Goal: Task Accomplishment & Management: Manage account settings

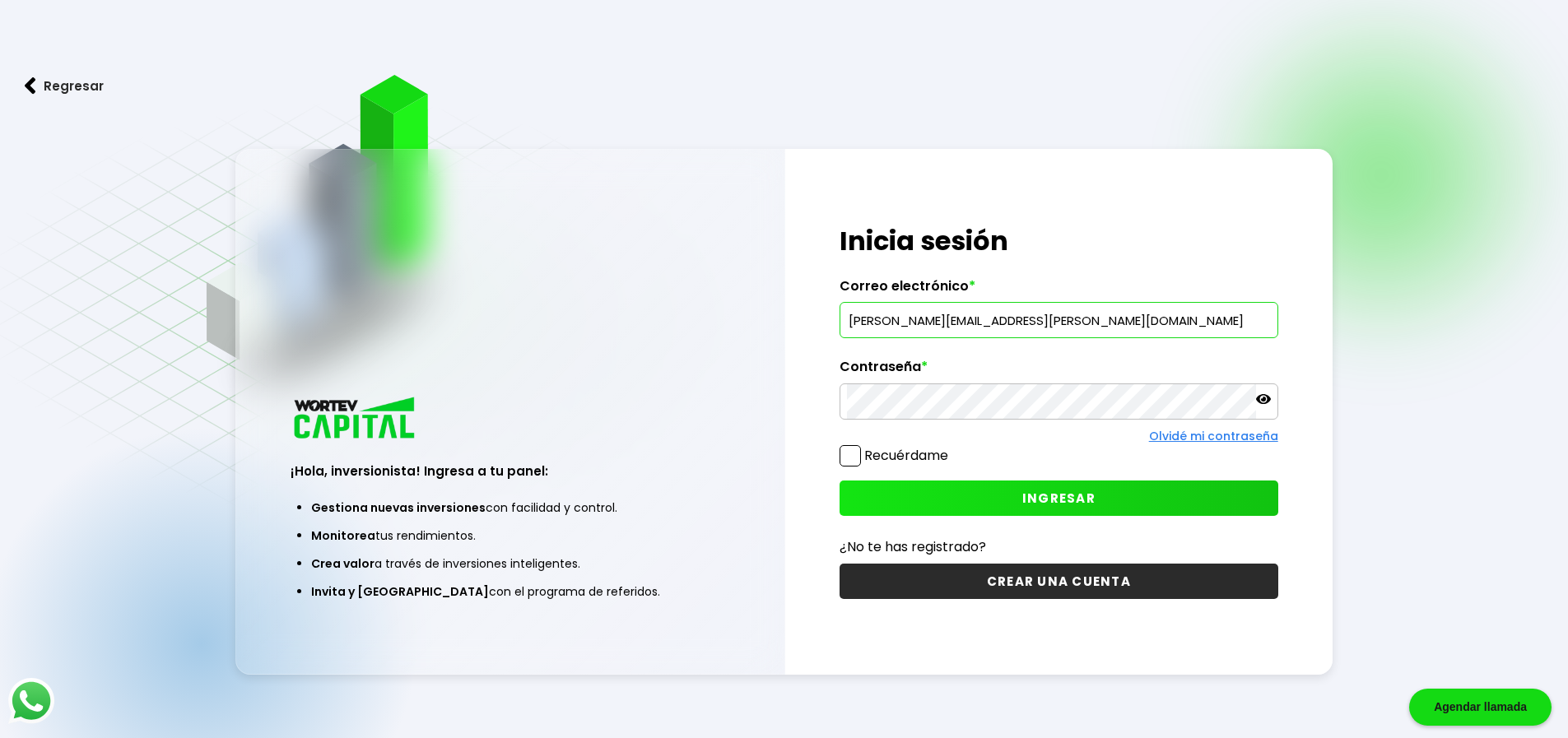
type input "[PERSON_NAME][EMAIL_ADDRESS][PERSON_NAME][DOMAIN_NAME]"
click at [1061, 507] on button "INGRESAR" at bounding box center [1058, 499] width 439 height 36
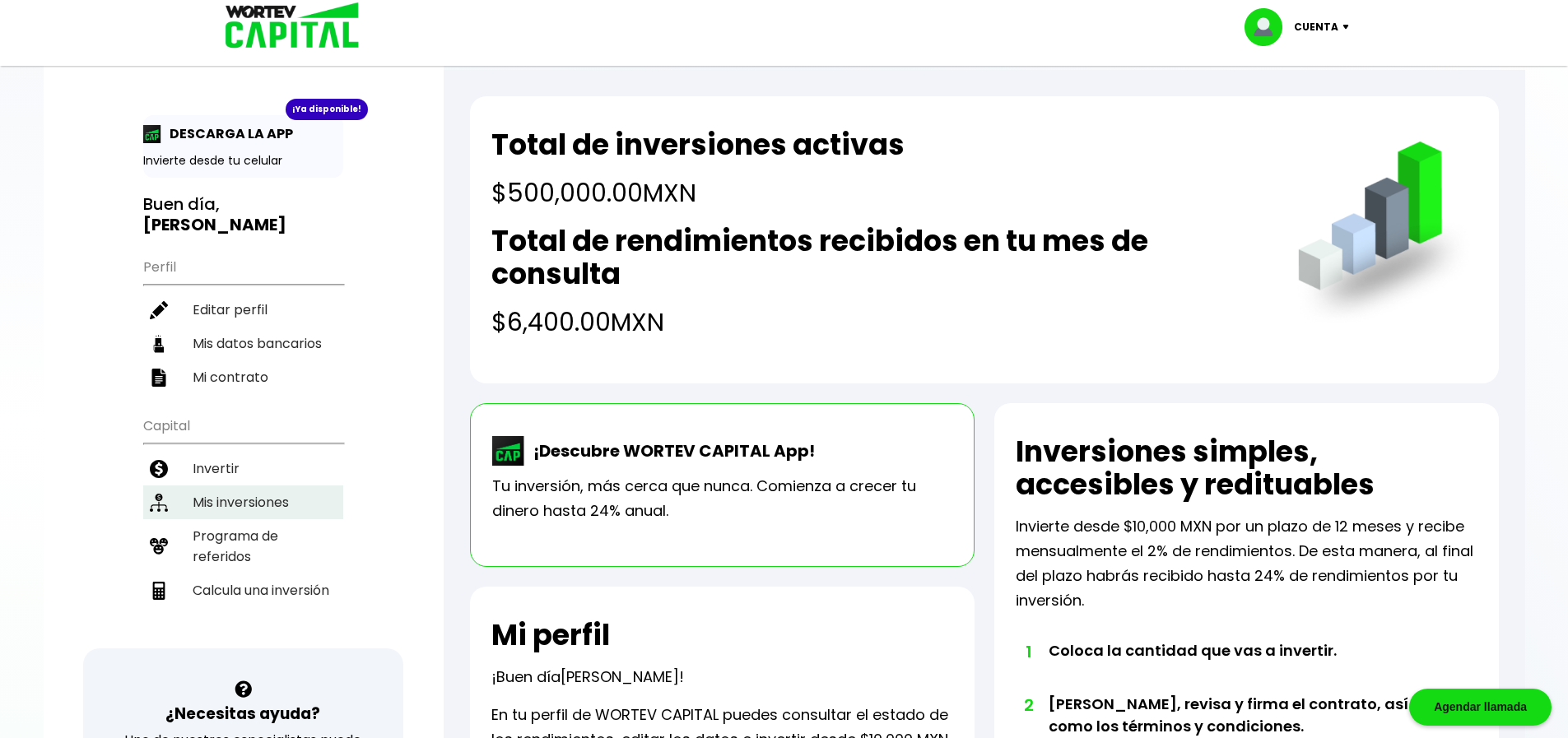
click at [244, 485] on li "Mis inversiones" at bounding box center [243, 502] width 200 height 34
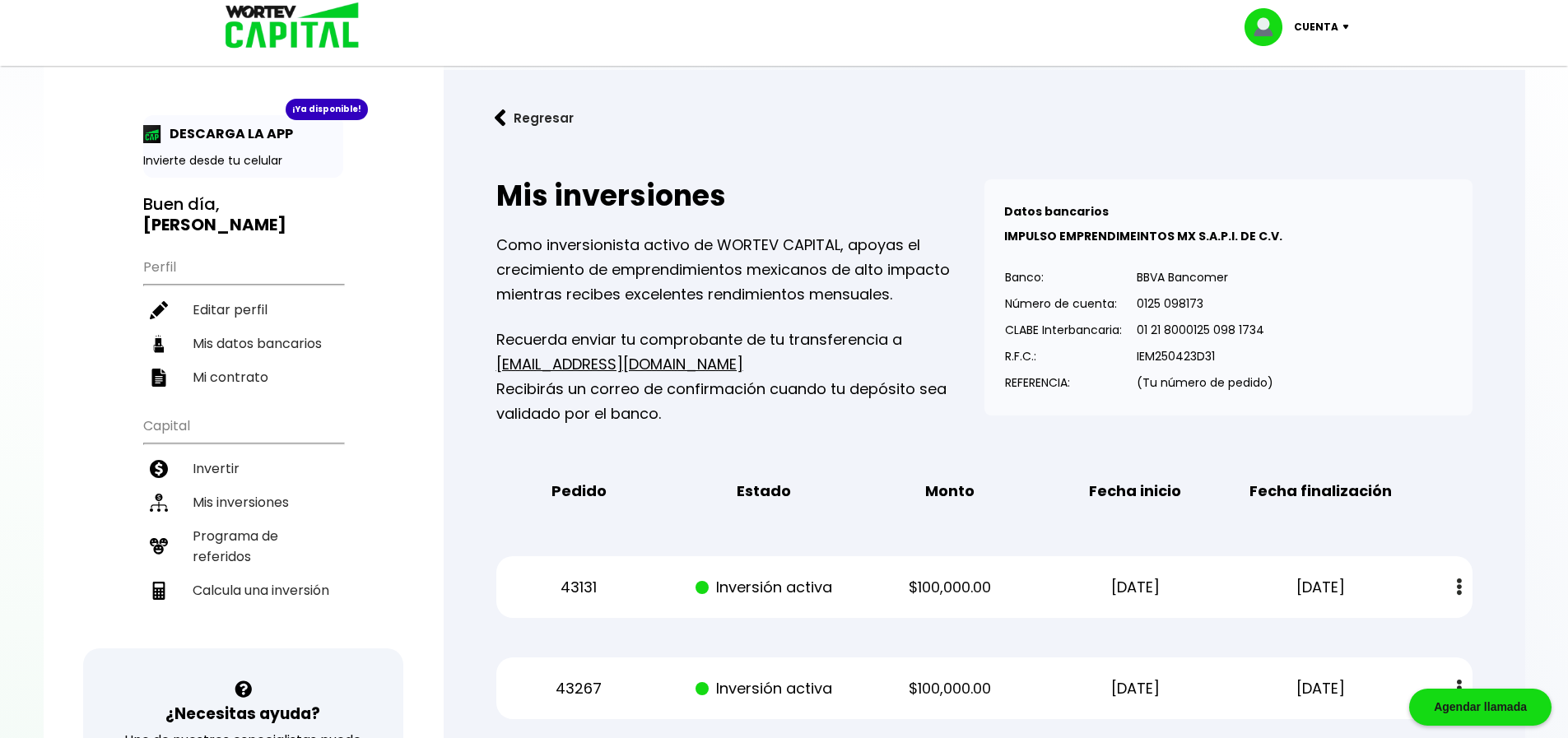
click at [1347, 29] on div "Cuenta" at bounding box center [1302, 27] width 116 height 38
click at [1314, 109] on li "Cerrar sesión" at bounding box center [1298, 110] width 131 height 34
